Goal: Information Seeking & Learning: Find specific fact

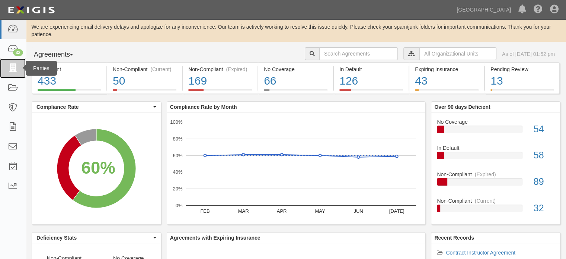
click at [15, 64] on icon at bounding box center [12, 68] width 10 height 9
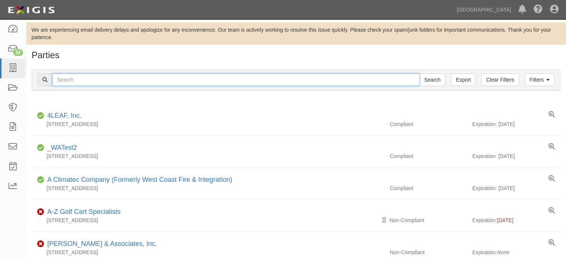
click at [156, 78] on input "text" at bounding box center [236, 79] width 368 height 13
type input "one nation"
click at [419, 73] on input "Search" at bounding box center [432, 79] width 26 height 13
